Goal: Task Accomplishment & Management: Manage account settings

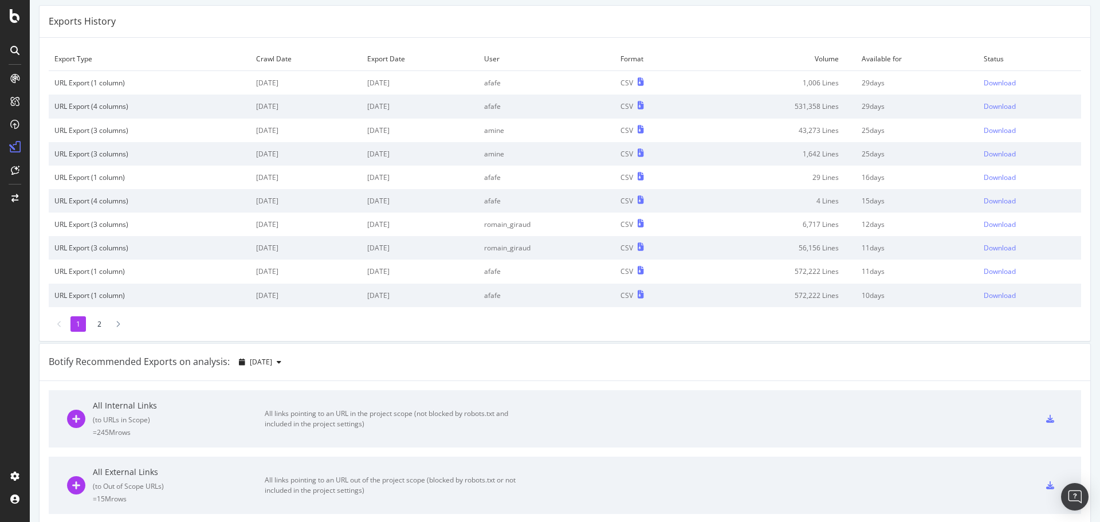
scroll to position [57, 0]
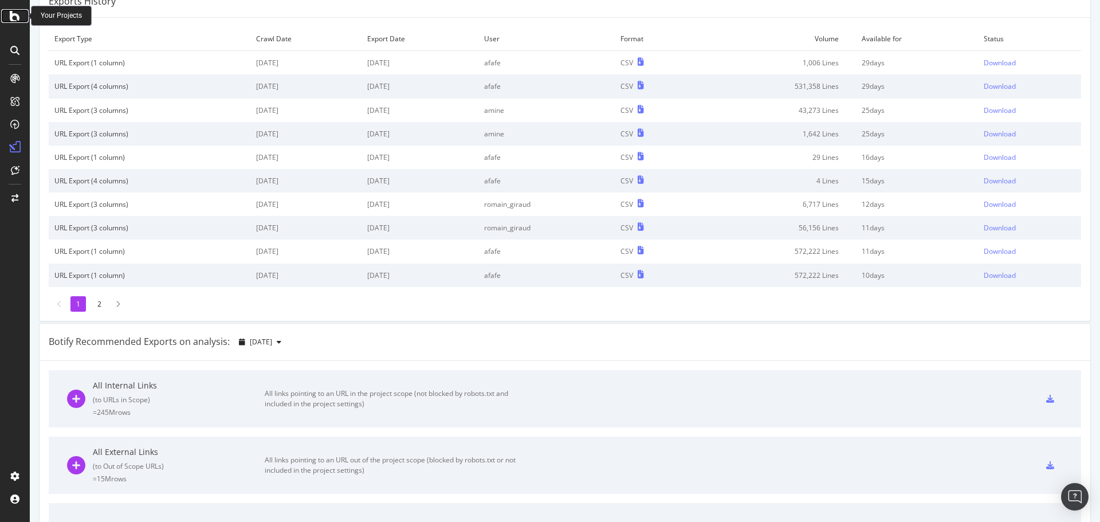
click at [11, 19] on icon at bounding box center [15, 16] width 10 height 14
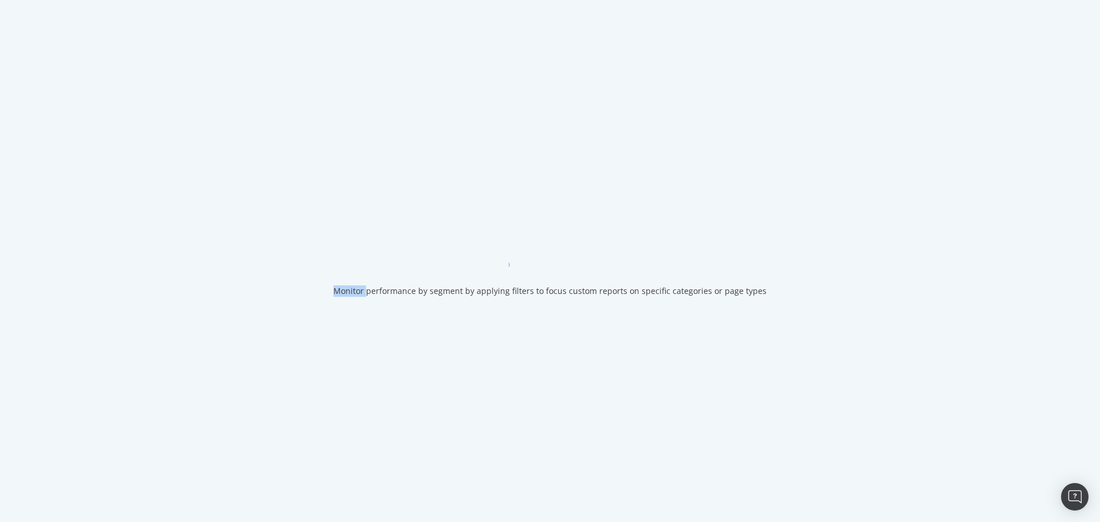
click at [11, 19] on div "Monitor performance by segment by applying filters to focus custom reports on s…" at bounding box center [550, 261] width 1100 height 522
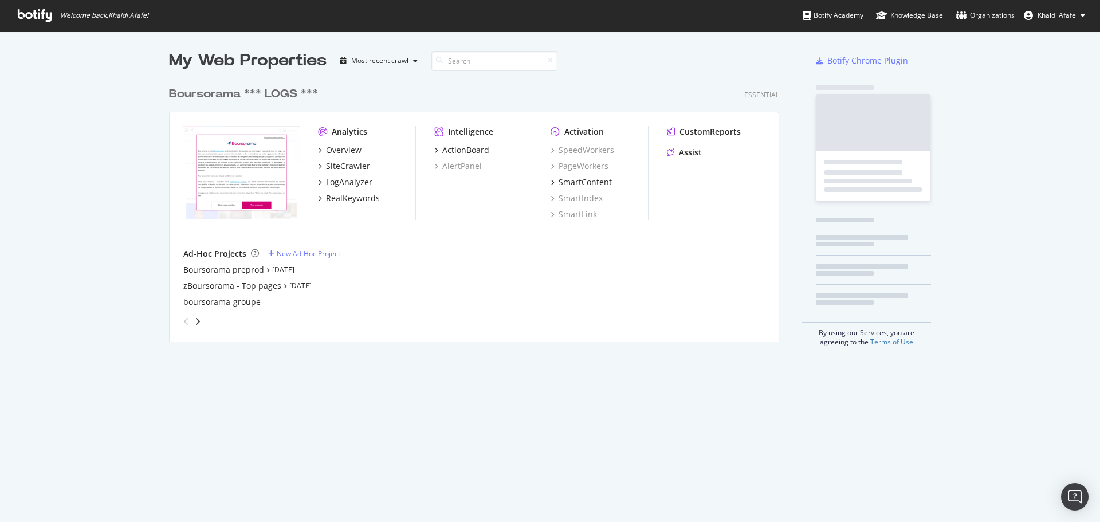
scroll to position [513, 1083]
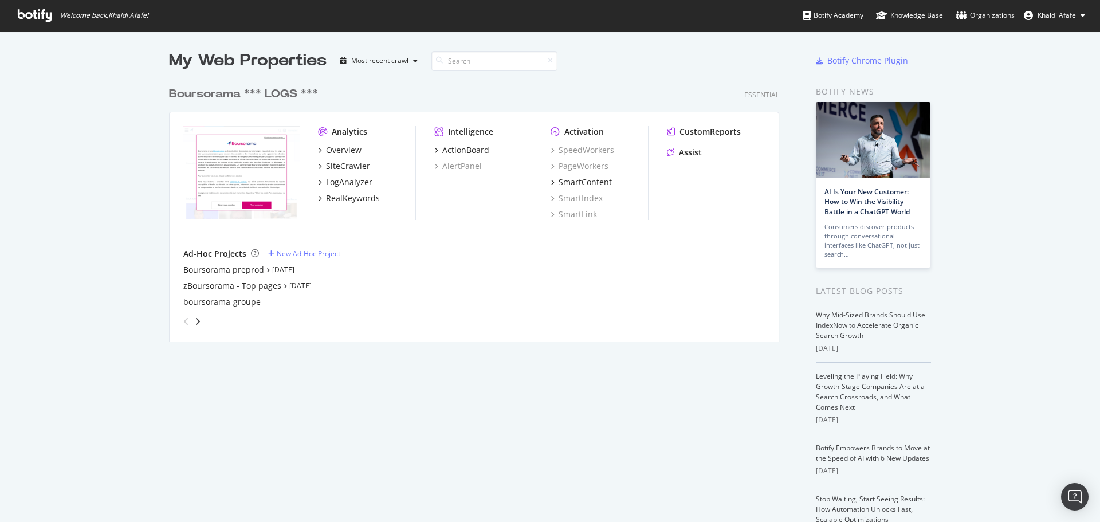
click at [1065, 13] on span "Khaldi Afafe" at bounding box center [1056, 15] width 38 height 10
click at [1042, 83] on link "Log Out" at bounding box center [1043, 89] width 100 height 17
